Goal: Task Accomplishment & Management: Use online tool/utility

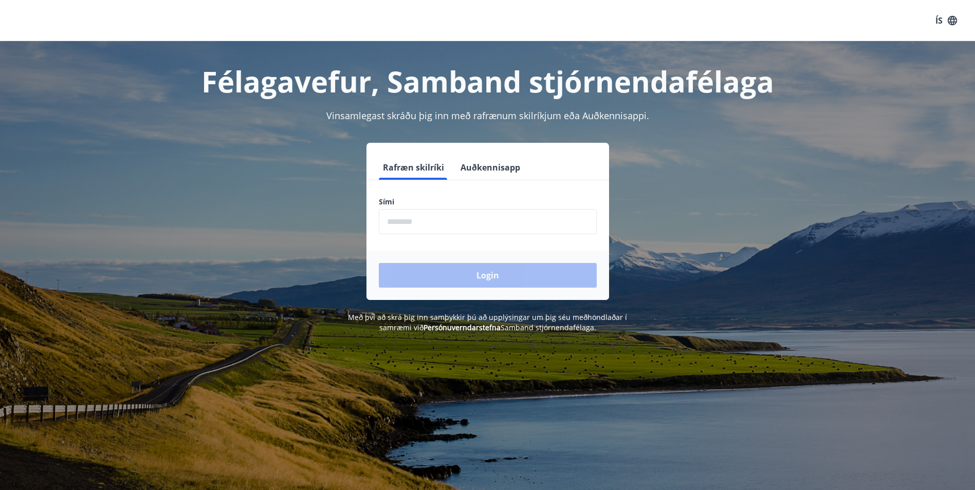
click at [434, 220] on input "phone" at bounding box center [488, 221] width 218 height 25
type input "********"
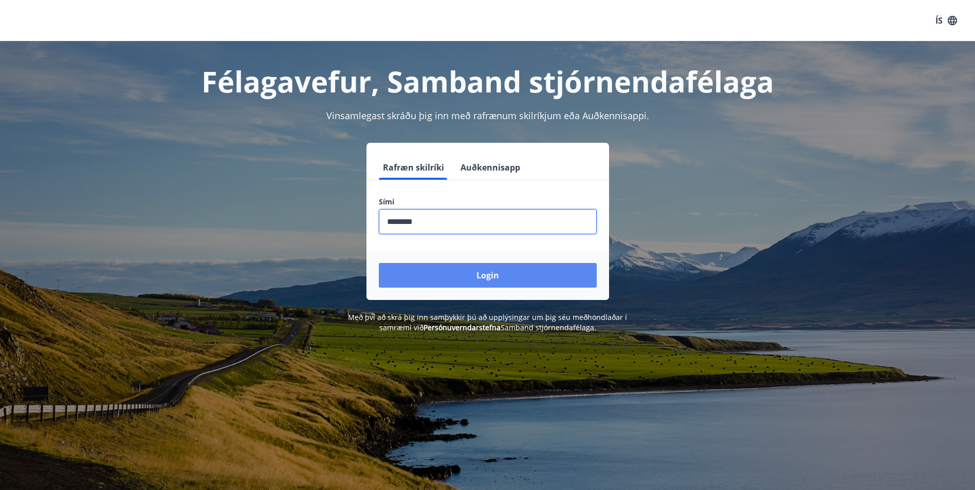
click at [449, 276] on button "Login" at bounding box center [488, 275] width 218 height 25
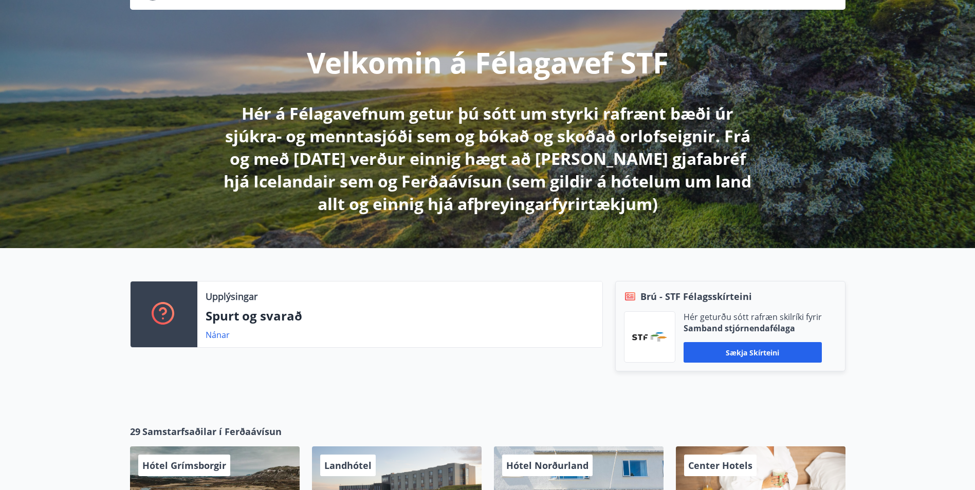
scroll to position [103, 0]
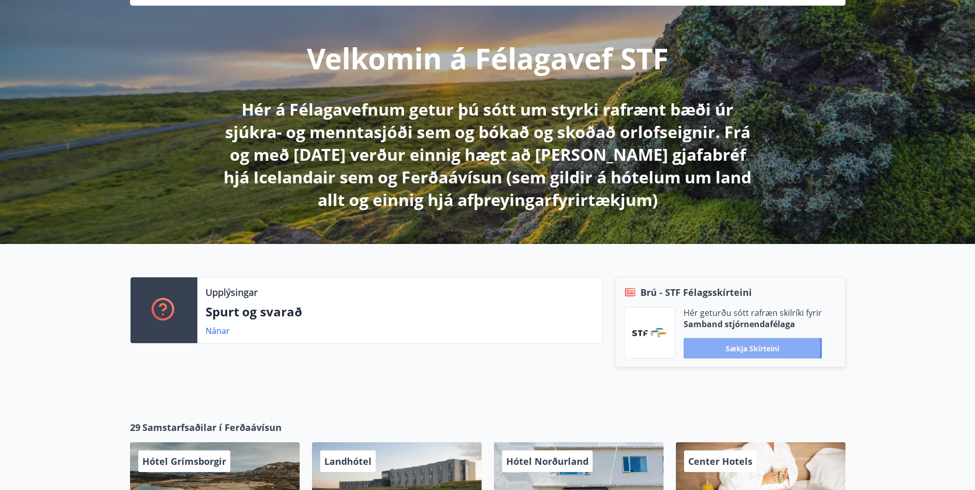
click at [741, 347] on button "Sækja skírteini" at bounding box center [753, 348] width 138 height 21
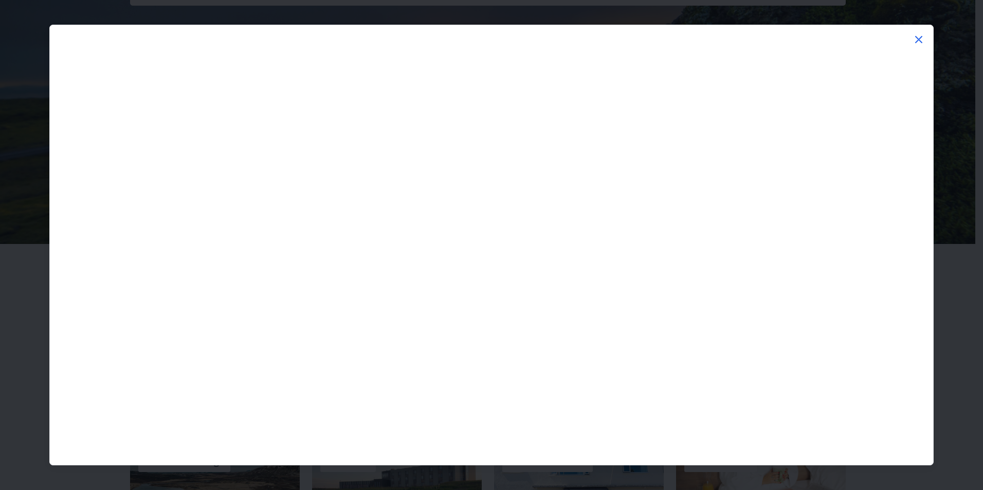
click at [917, 39] on icon at bounding box center [918, 39] width 7 height 7
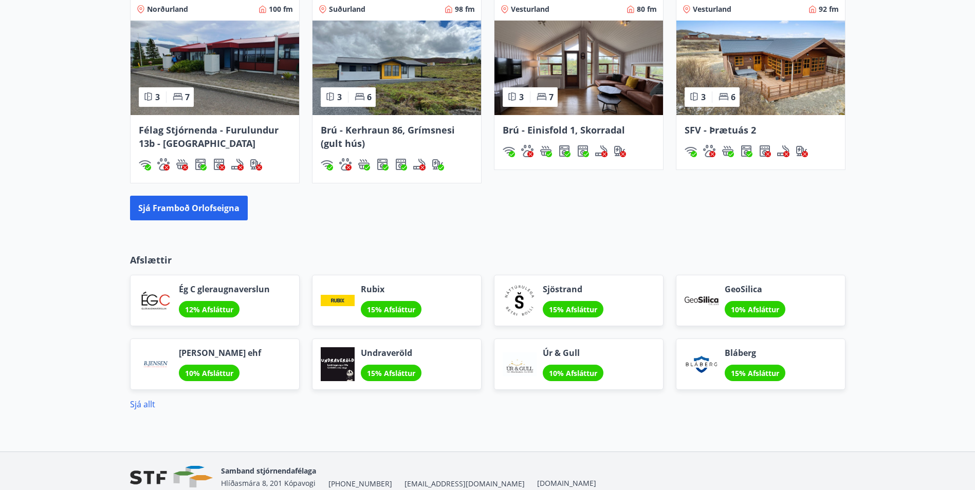
scroll to position [771, 0]
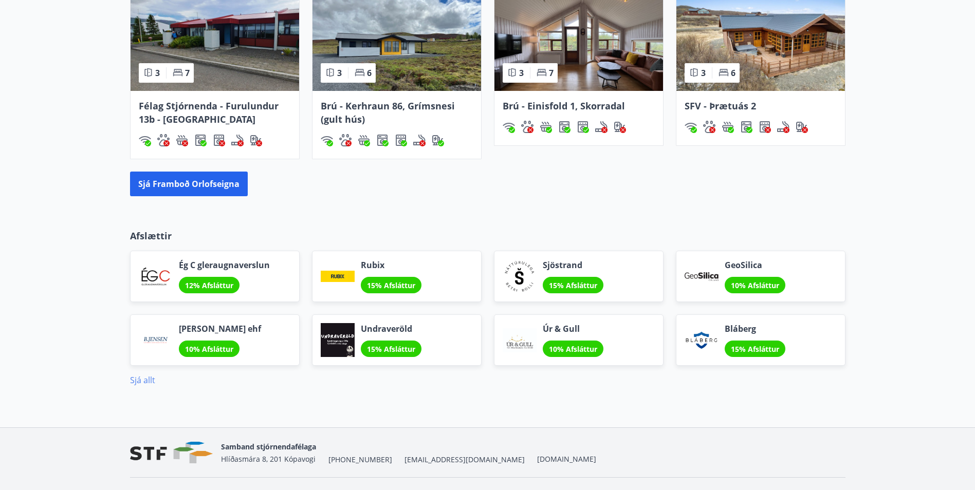
click at [146, 378] on link "Sjá allt" at bounding box center [142, 380] width 25 height 11
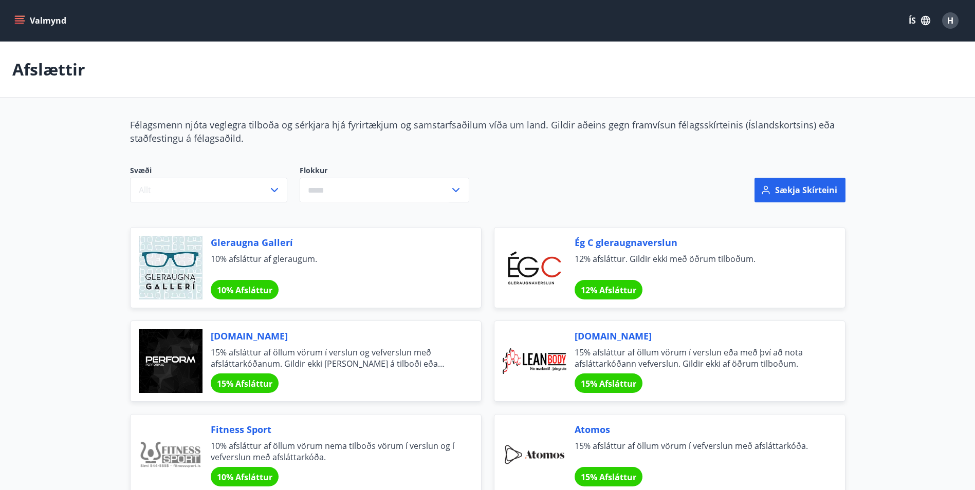
click at [19, 17] on icon "menu" at bounding box center [19, 20] width 10 height 10
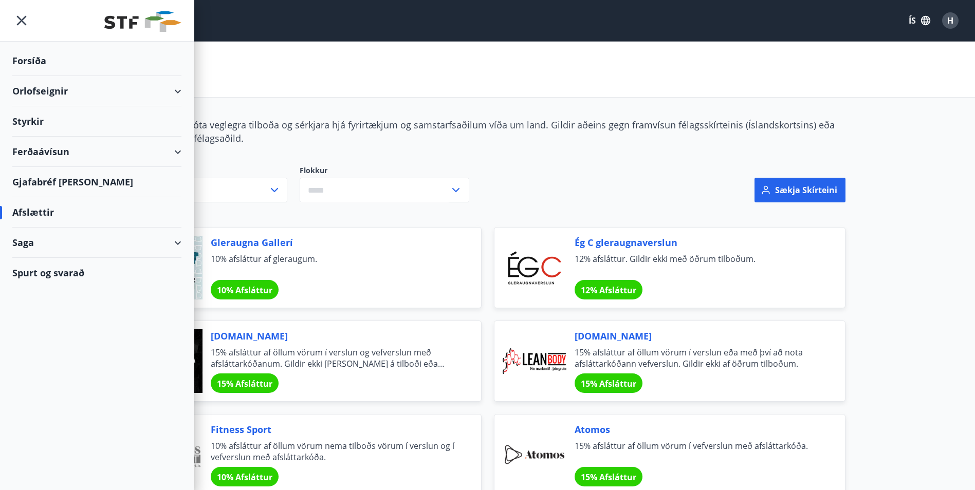
click at [32, 178] on div "Gjafabréf og kort" at bounding box center [96, 182] width 169 height 30
